Goal: Transaction & Acquisition: Obtain resource

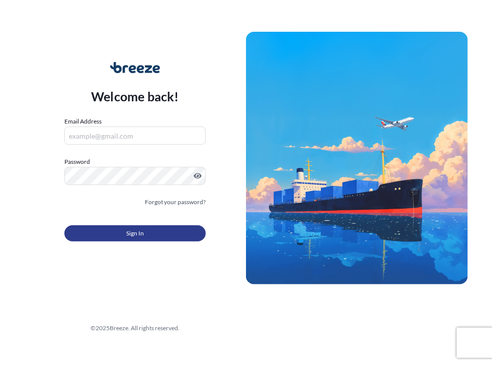
type input "[PERSON_NAME][EMAIL_ADDRESS][DOMAIN_NAME]"
click at [159, 235] on button "Sign In" at bounding box center [135, 233] width 142 height 16
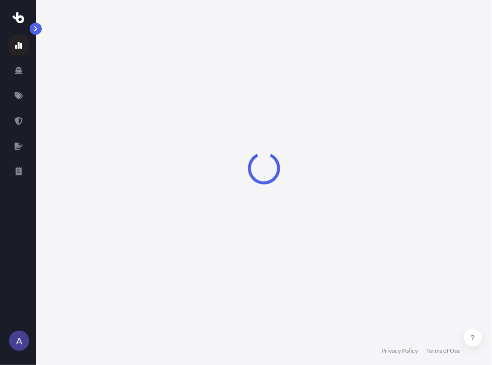
select select "2025"
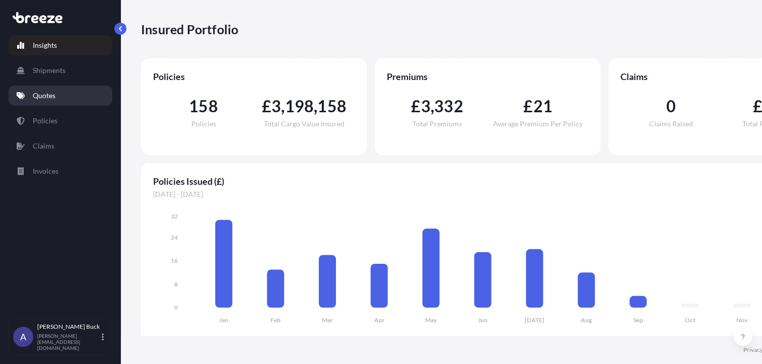
click at [50, 94] on p "Quotes" at bounding box center [44, 96] width 23 height 10
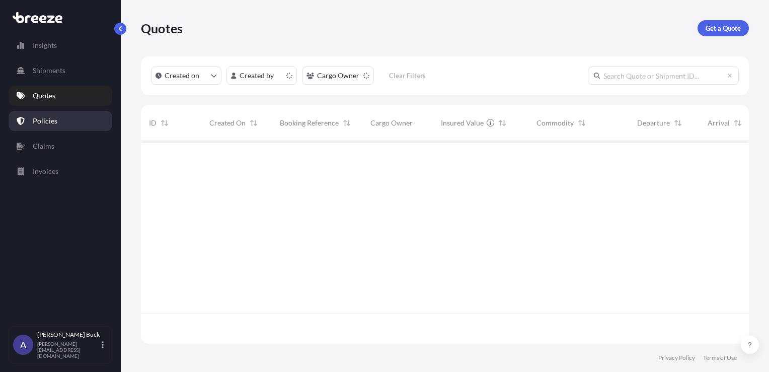
scroll to position [200, 600]
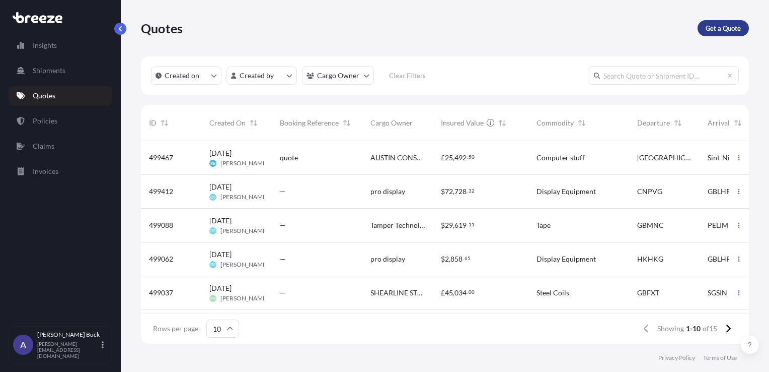
click at [492, 31] on p "Get a Quote" at bounding box center [723, 28] width 35 height 10
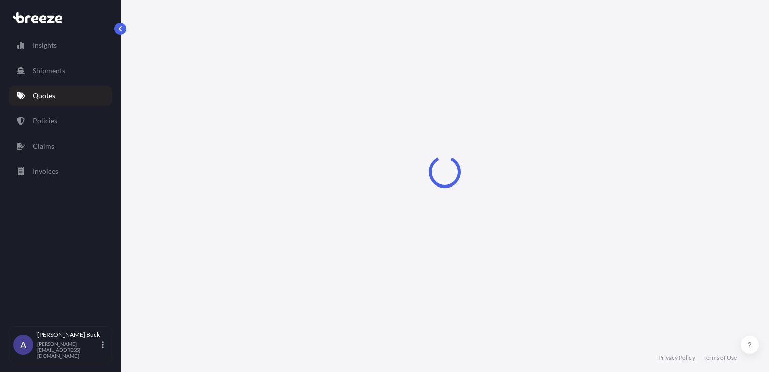
scroll to position [15, 0]
select select "Sea"
select select "1"
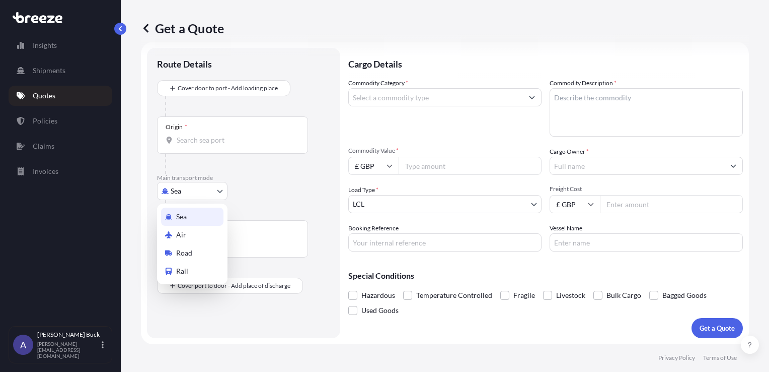
click at [202, 196] on body "Insights Shipments Quotes Policies Claims Invoices A [PERSON_NAME] [PERSON_NAME…" at bounding box center [384, 186] width 769 height 372
click at [196, 253] on div "Road" at bounding box center [192, 253] width 62 height 18
select select "Road"
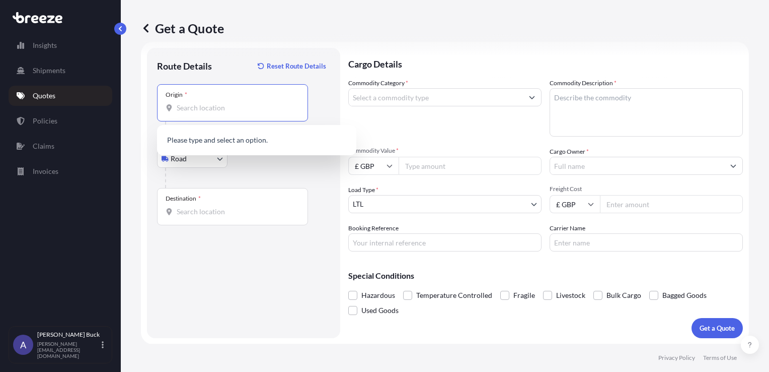
click at [244, 103] on input "Origin *" at bounding box center [236, 108] width 119 height 10
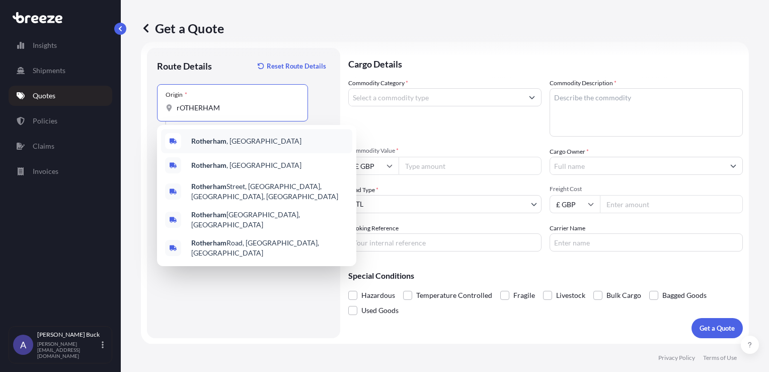
click at [218, 139] on b "Rotherham" at bounding box center [208, 140] width 35 height 9
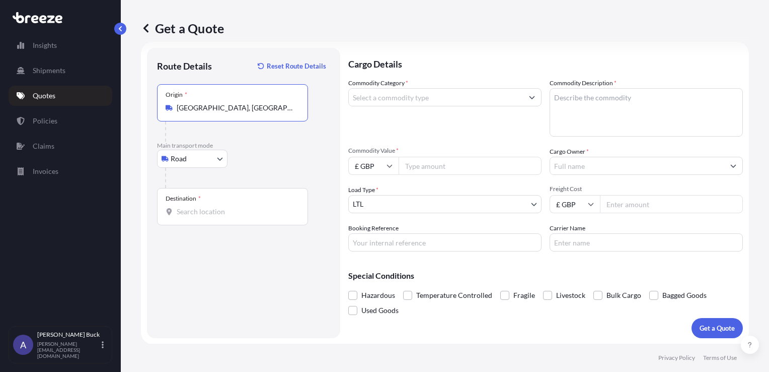
type input "[GEOGRAPHIC_DATA], [GEOGRAPHIC_DATA]"
click at [221, 205] on div "Destination *" at bounding box center [232, 206] width 151 height 37
click at [221, 206] on input "Destination *" at bounding box center [236, 211] width 119 height 10
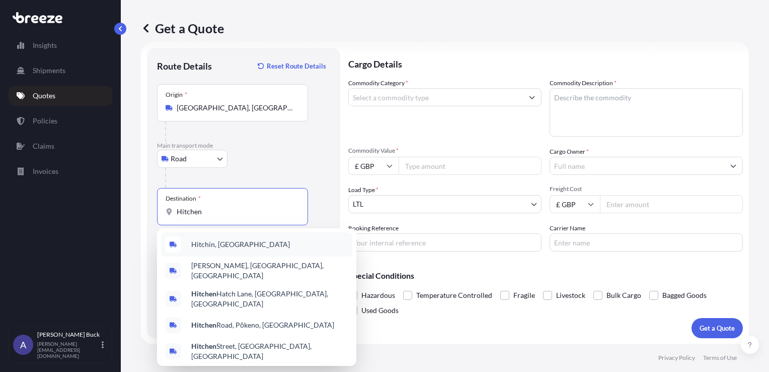
click at [231, 243] on div "Hitchin, [GEOGRAPHIC_DATA]" at bounding box center [256, 244] width 191 height 24
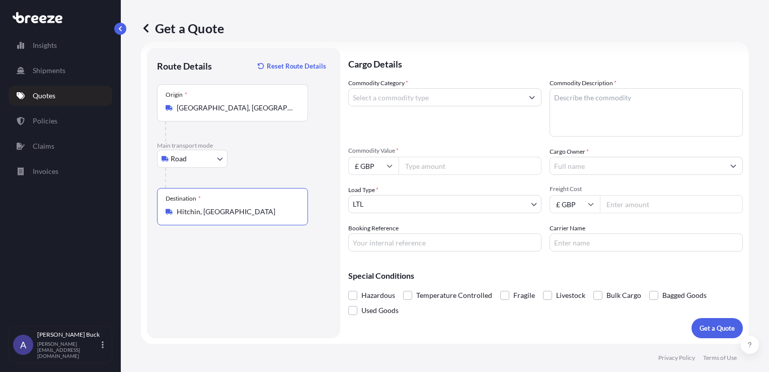
type input "Hitchin, [GEOGRAPHIC_DATA]"
click at [422, 98] on input "Commodity Category *" at bounding box center [436, 97] width 174 height 18
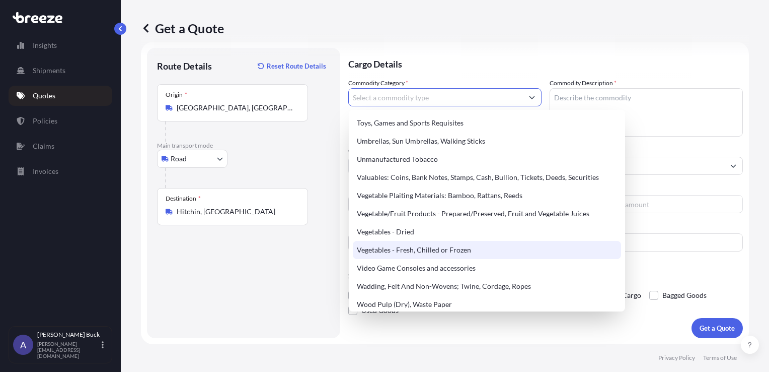
scroll to position [2316, 0]
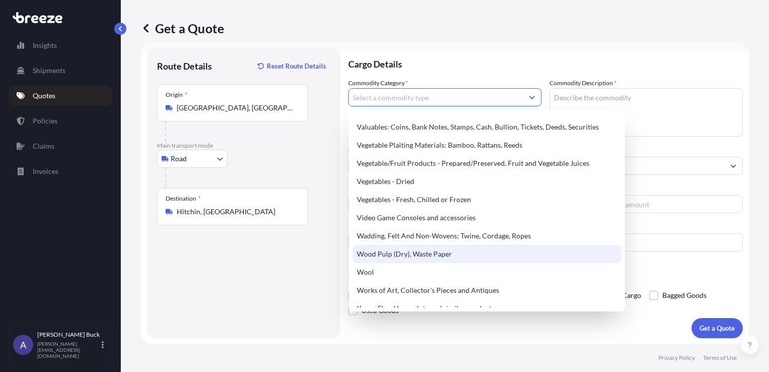
click at [222, 292] on div "Route Details Reset Route Details Place of loading Road Road Rail Origin * [GEO…" at bounding box center [243, 193] width 173 height 270
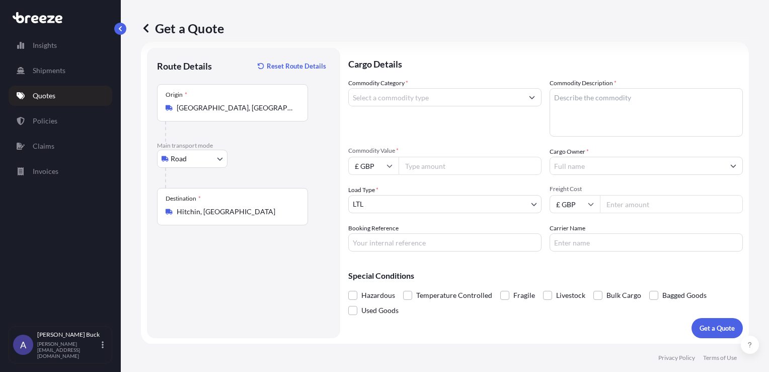
click at [424, 98] on input "Commodity Category *" at bounding box center [436, 97] width 174 height 18
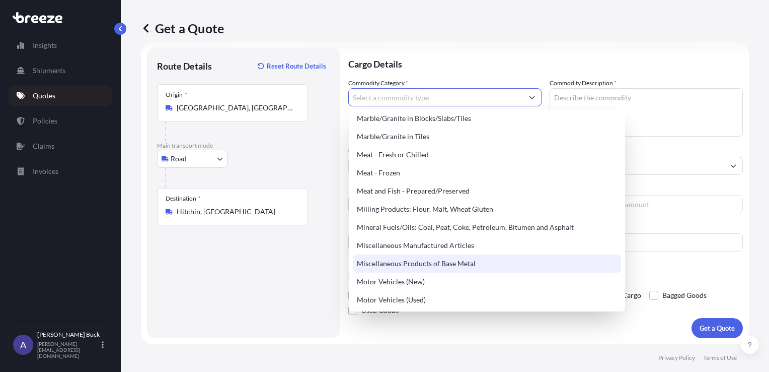
scroll to position [1309, 0]
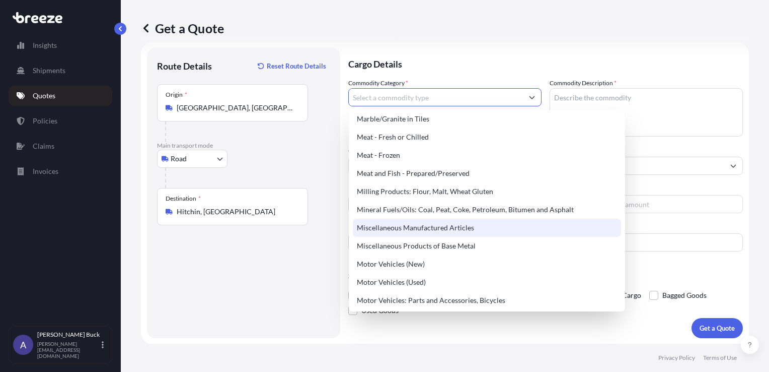
click at [452, 231] on div "Miscellaneous Manufactured Articles" at bounding box center [487, 228] width 268 height 18
type input "Miscellaneous Manufactured Articles"
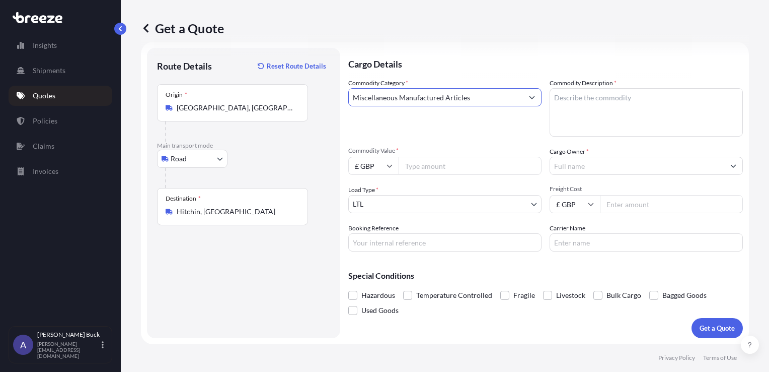
click at [492, 102] on textarea "Commodity Description *" at bounding box center [646, 112] width 193 height 48
type textarea "Car Parts"
click at [447, 167] on input "Commodity Value *" at bounding box center [470, 166] width 143 height 18
type input "600"
click at [492, 167] on input "Cargo Owner *" at bounding box center [637, 166] width 174 height 18
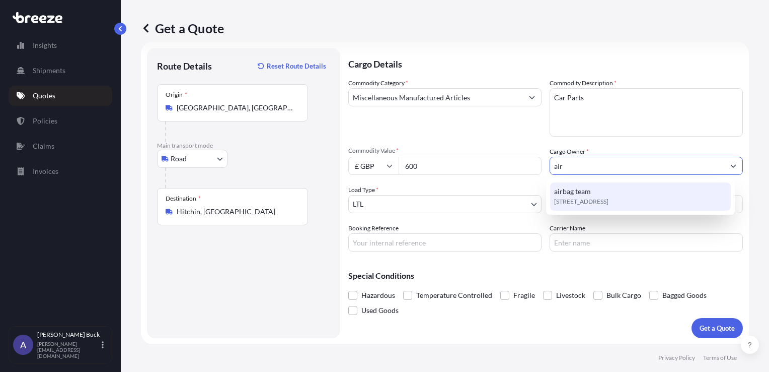
click at [492, 207] on div "[STREET_ADDRESS]" at bounding box center [640, 196] width 181 height 28
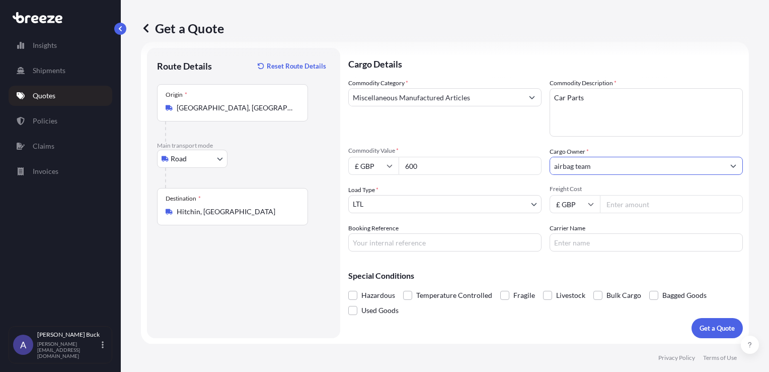
type input "airbag team"
click at [492, 205] on input "Freight Cost" at bounding box center [671, 204] width 143 height 18
type input "115"
click at [492, 241] on input "Carrier Name" at bounding box center [646, 242] width 193 height 18
type input "Shepherd Distribution"
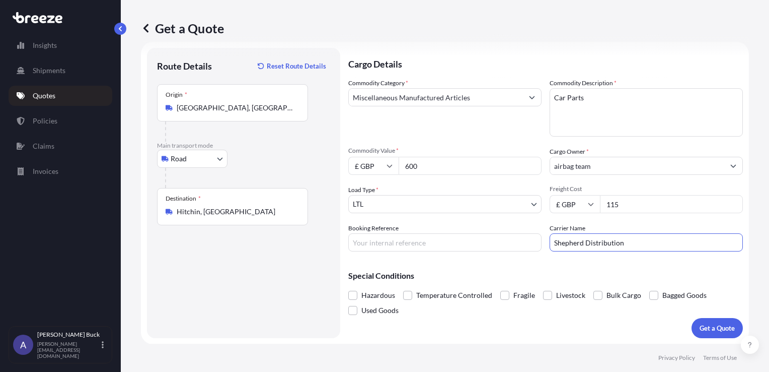
click at [399, 240] on input "Booking Reference" at bounding box center [444, 242] width 193 height 18
type input "DO25005691"
click at [492, 328] on p "Get a Quote" at bounding box center [717, 328] width 35 height 10
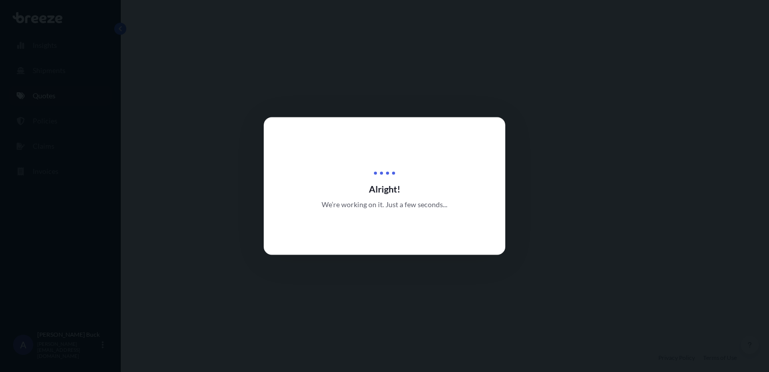
select select "Road"
select select "1"
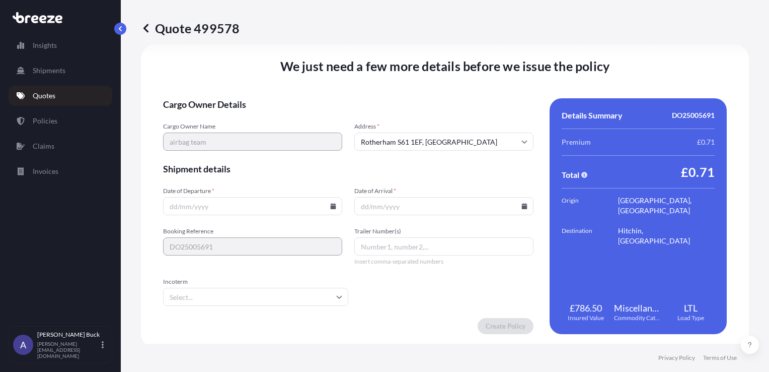
scroll to position [1255, 0]
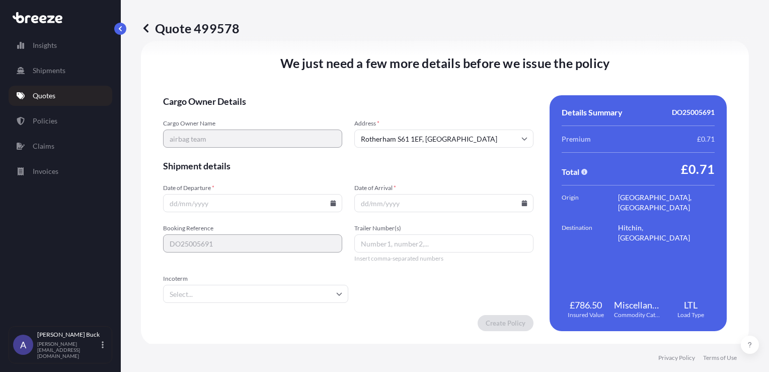
click at [313, 206] on input "Date of Departure *" at bounding box center [252, 203] width 179 height 18
click at [331, 205] on icon at bounding box center [334, 203] width 6 height 6
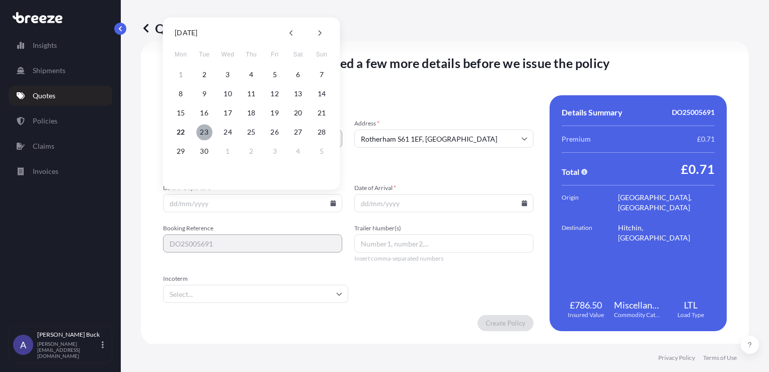
click at [208, 134] on button "23" at bounding box center [204, 132] width 16 height 16
type input "[DATE]"
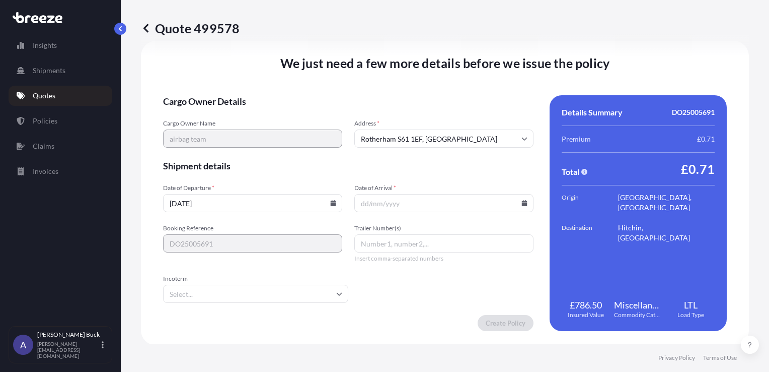
click at [492, 204] on icon at bounding box center [525, 203] width 6 height 6
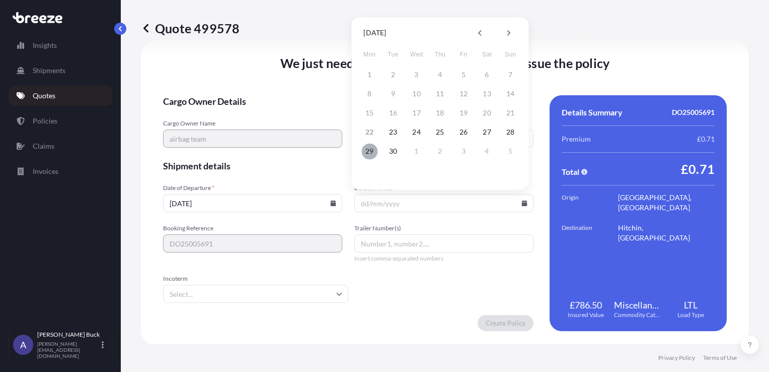
click at [369, 150] on button "29" at bounding box center [369, 151] width 16 height 16
type input "[DATE]"
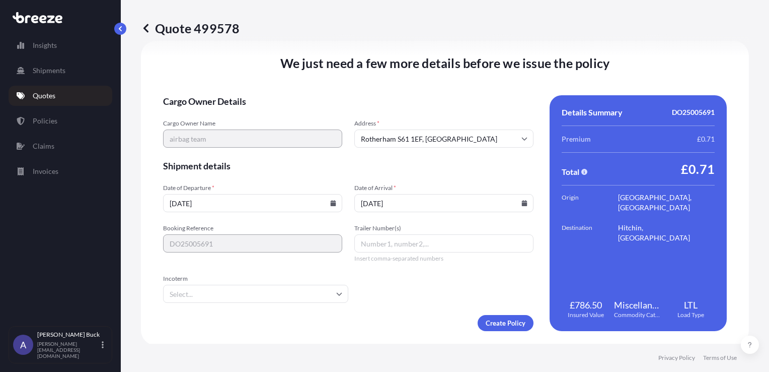
scroll to position [1256, 0]
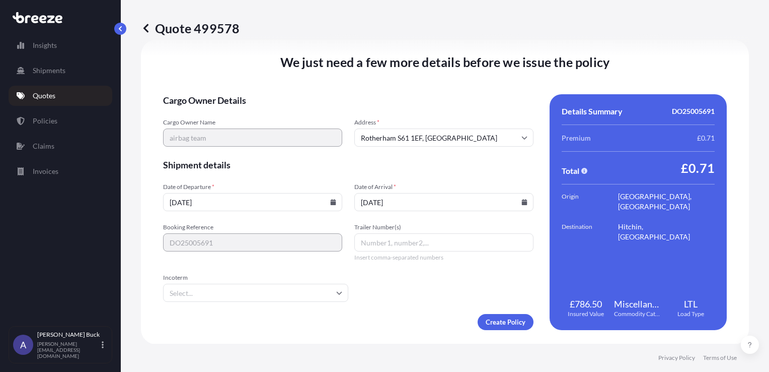
click at [399, 242] on input "Trailer Number(s)" at bounding box center [443, 242] width 179 height 18
click at [280, 296] on input "Incoterm" at bounding box center [255, 292] width 185 height 18
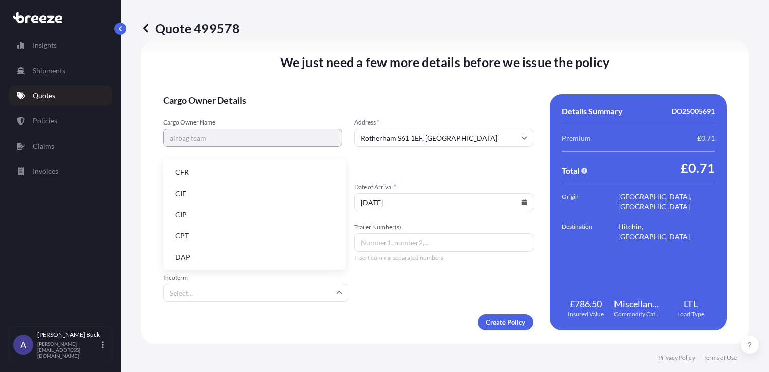
drag, startPoint x: 228, startPoint y: 250, endPoint x: 234, endPoint y: 254, distance: 7.0
click at [228, 251] on li "DAP" at bounding box center [254, 256] width 175 height 19
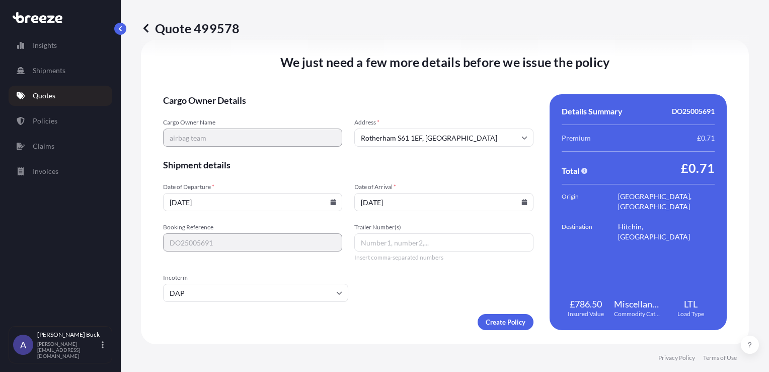
click at [390, 310] on form "Cargo Owner Details Cargo Owner Name airbag team Address * [GEOGRAPHIC_DATA] Sh…" at bounding box center [348, 212] width 371 height 236
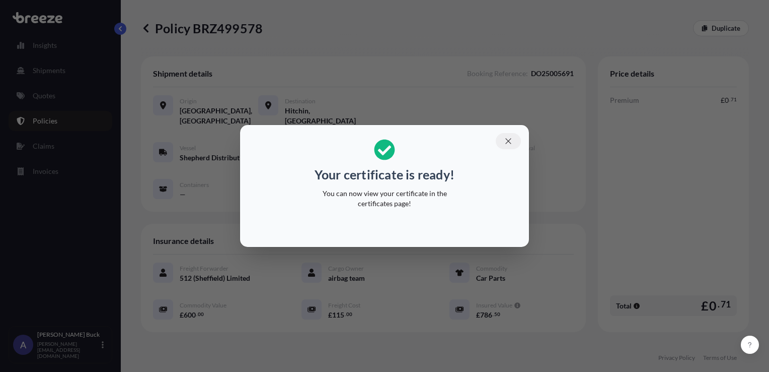
click at [492, 140] on icon "button" at bounding box center [508, 140] width 9 height 9
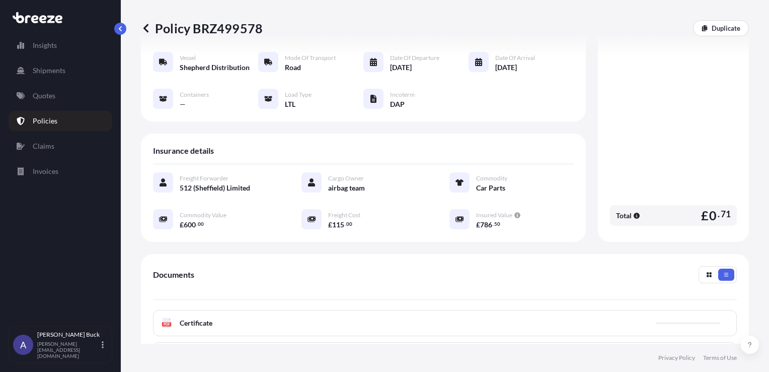
scroll to position [201, 0]
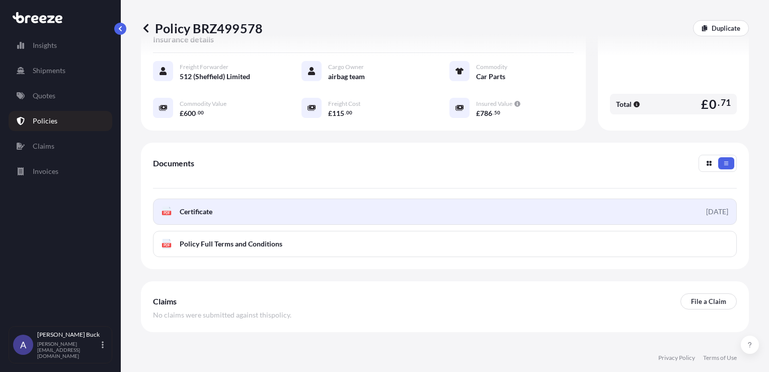
click at [272, 209] on link "PDF Certificate [DATE]" at bounding box center [445, 211] width 584 height 26
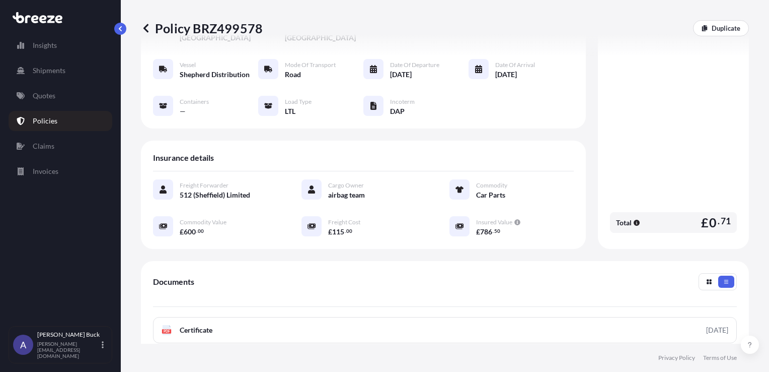
scroll to position [0, 0]
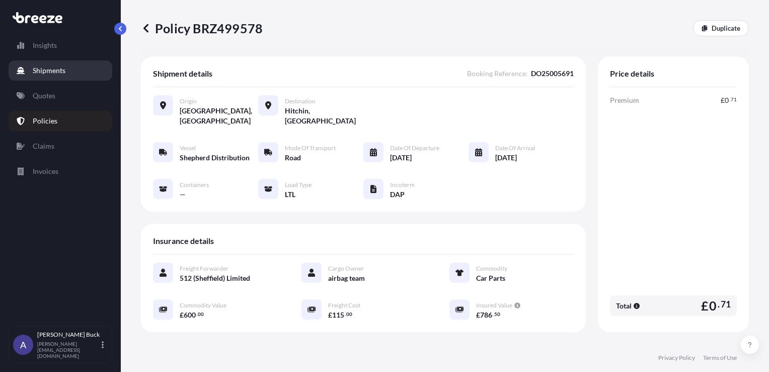
click at [45, 73] on p "Shipments" at bounding box center [49, 70] width 33 height 10
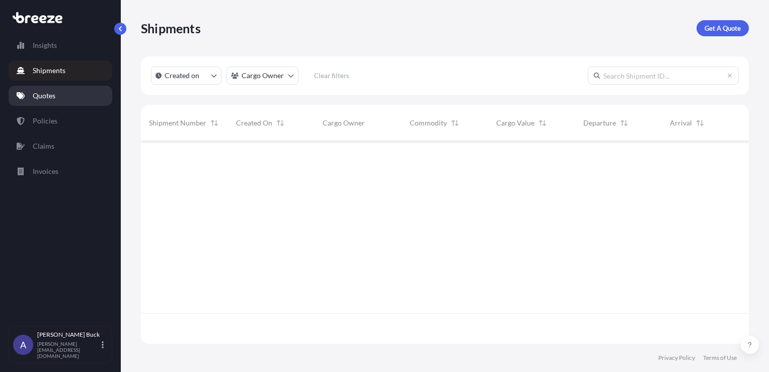
scroll to position [231, 600]
